Goal: Check status: Check status

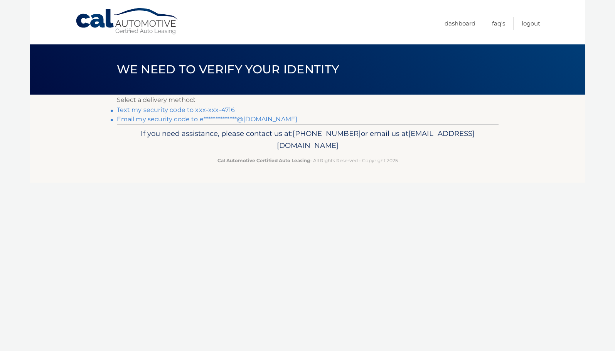
click at [214, 109] on link "Text my security code to xxx-xxx-4716" at bounding box center [176, 109] width 118 height 7
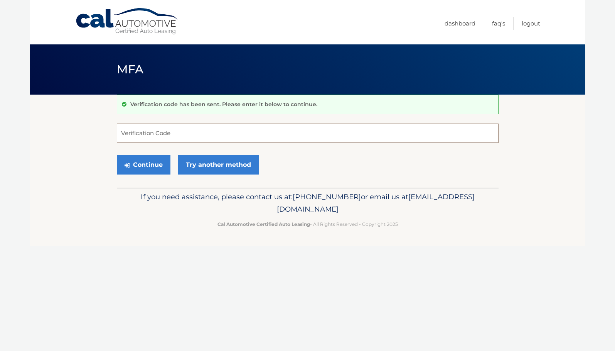
click at [198, 129] on input "Verification Code" at bounding box center [308, 132] width 382 height 19
type input "589396"
click at [117, 155] on button "Continue" at bounding box center [144, 164] width 54 height 19
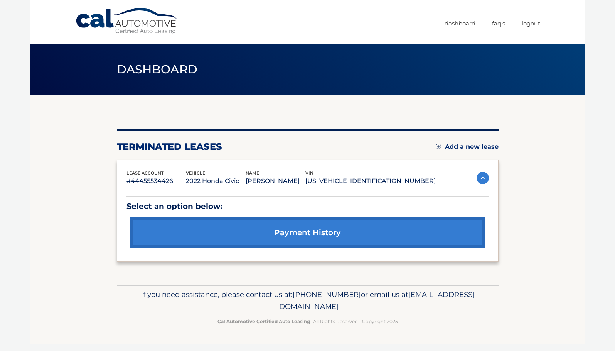
click at [282, 223] on link "payment history" at bounding box center [307, 232] width 355 height 31
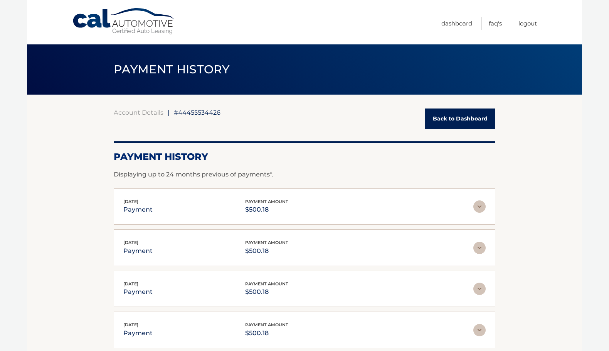
click at [489, 114] on link "Back to Dashboard" at bounding box center [460, 118] width 70 height 20
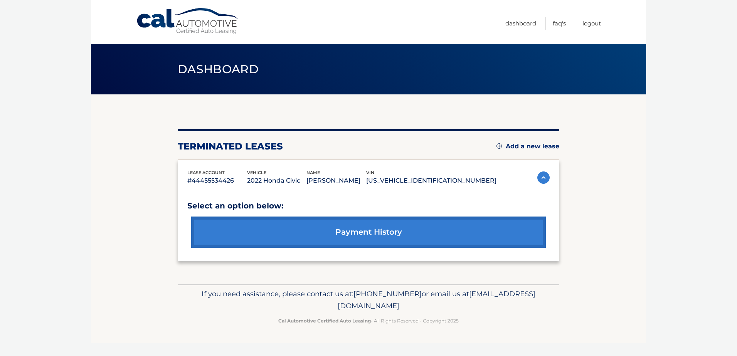
click at [228, 141] on h2 "terminated leases" at bounding box center [230, 147] width 105 height 12
